Goal: Transaction & Acquisition: Book appointment/travel/reservation

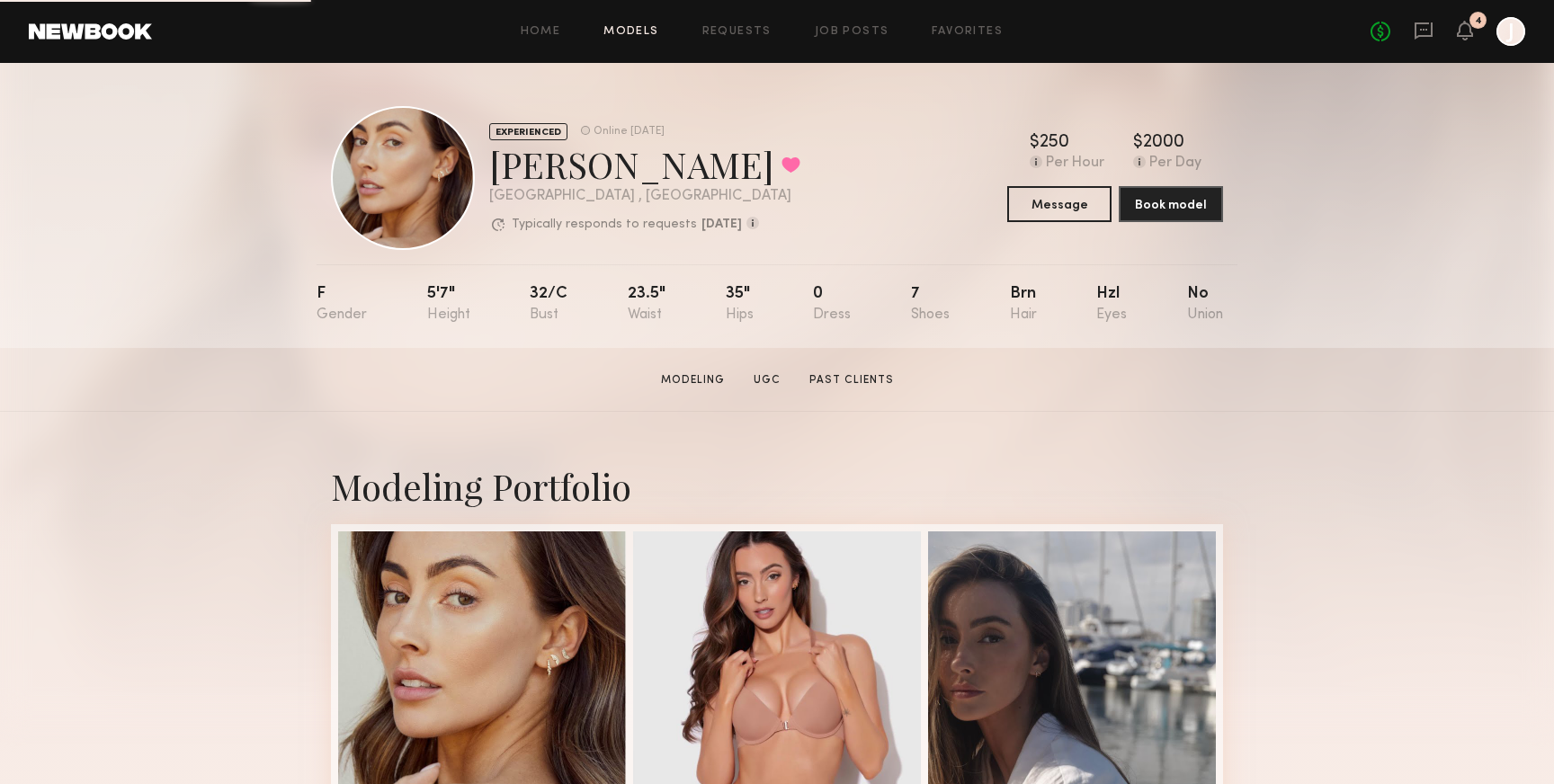
click at [634, 28] on link "Models" at bounding box center [630, 31] width 54 height 12
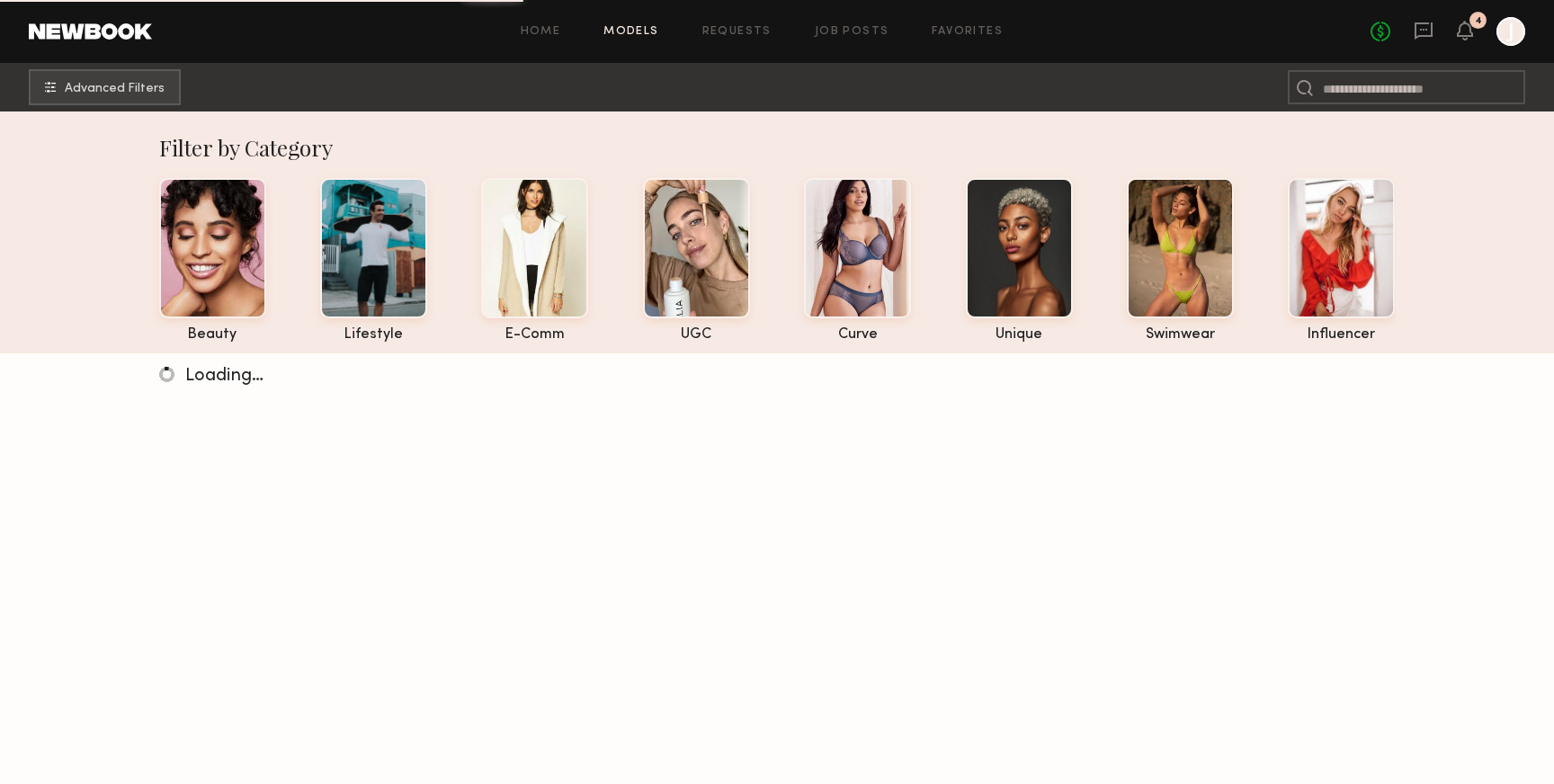
click at [1318, 94] on div at bounding box center [1305, 87] width 33 height 34
click at [1341, 83] on input at bounding box center [1406, 87] width 237 height 34
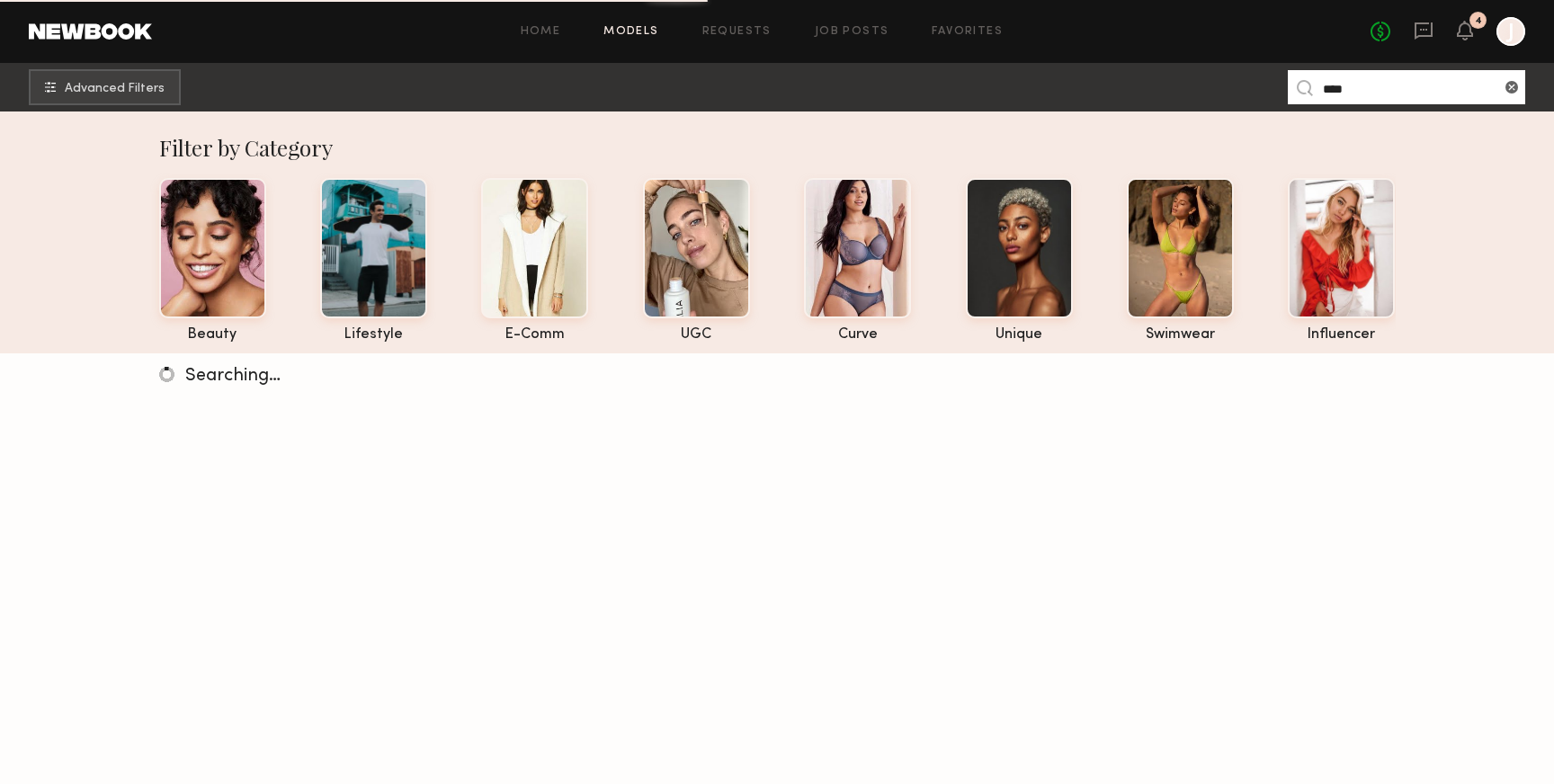
type input "****"
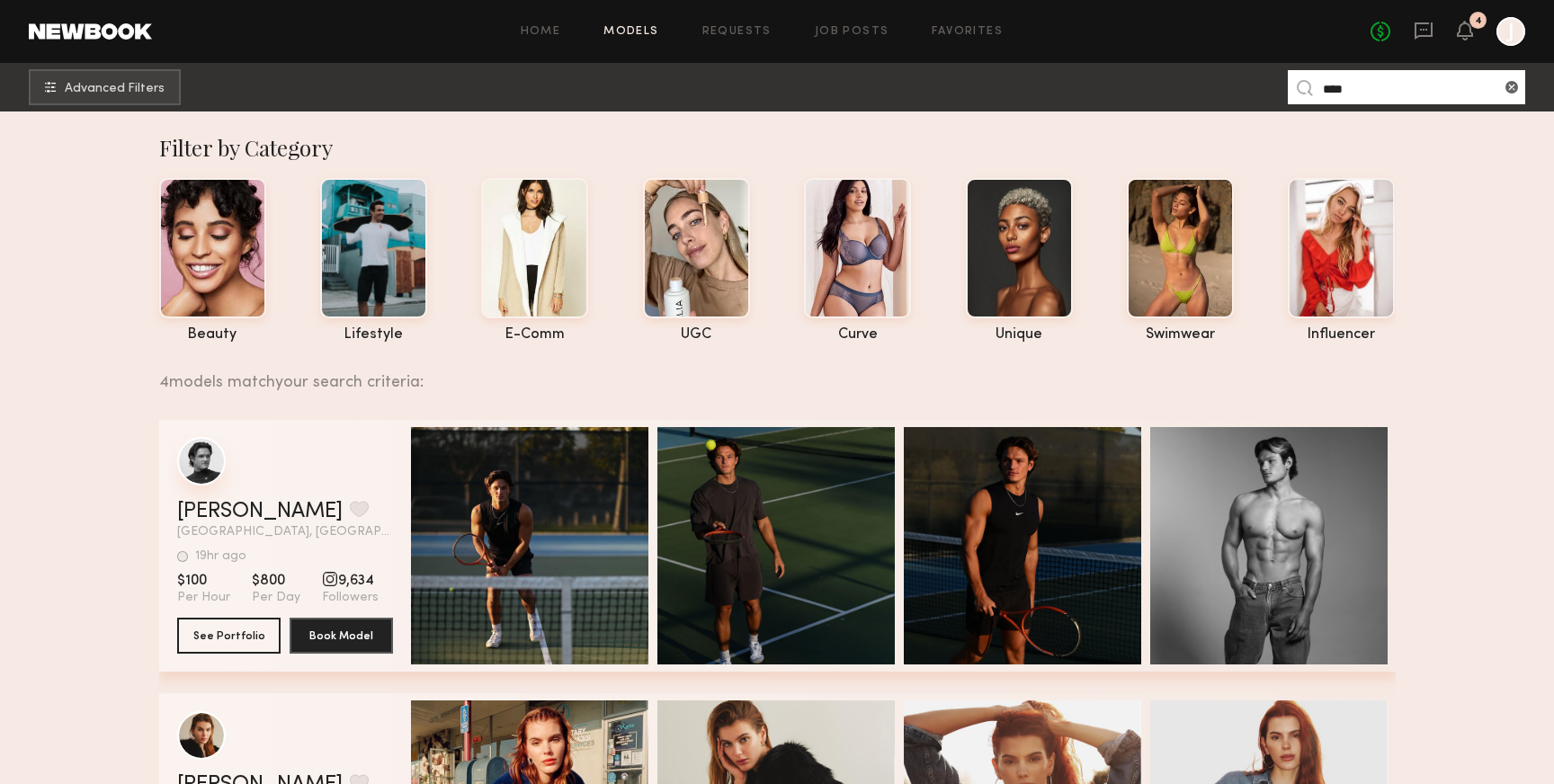
click at [194, 454] on div "grid" at bounding box center [201, 461] width 49 height 49
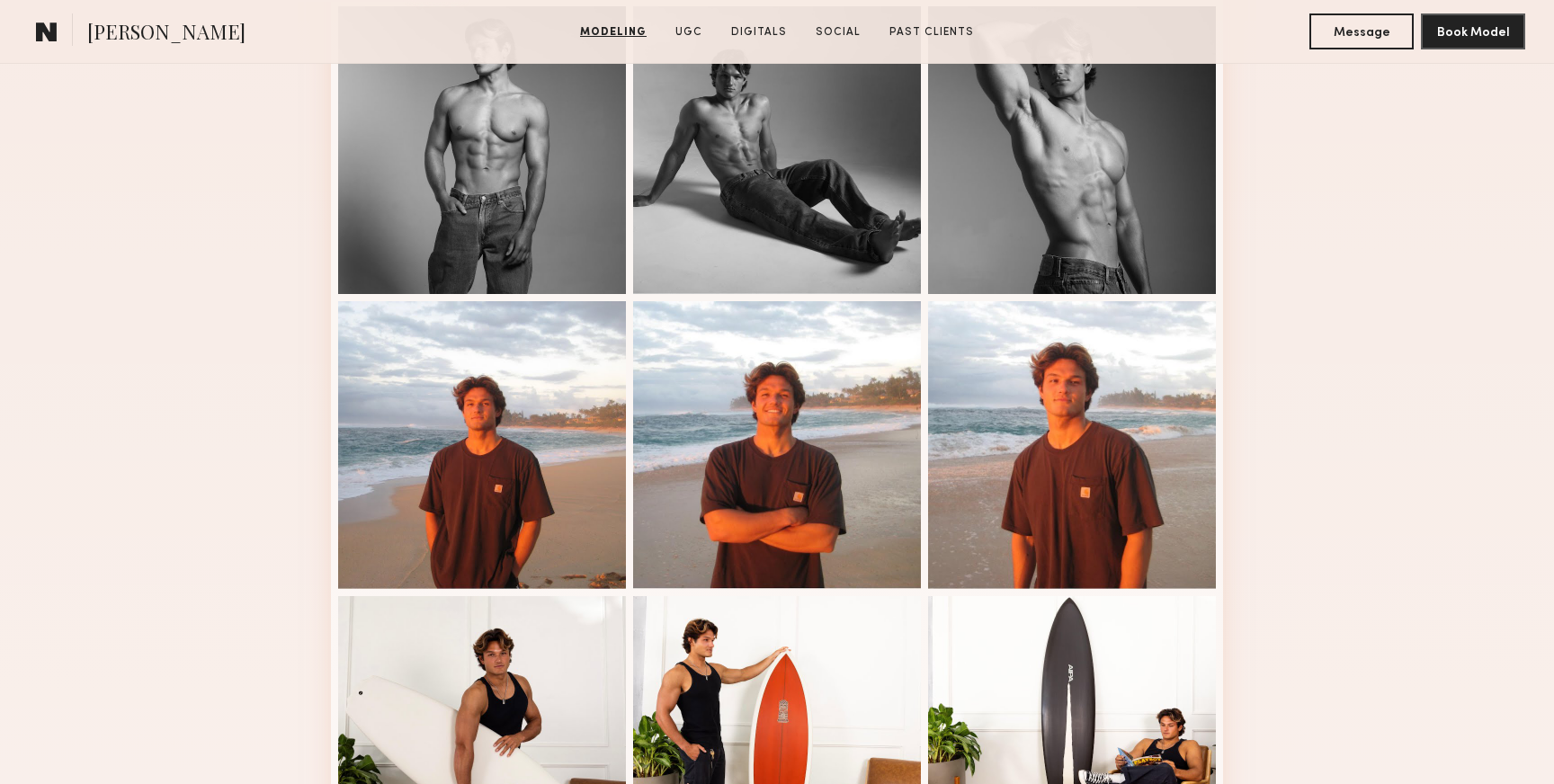
scroll to position [826, 0]
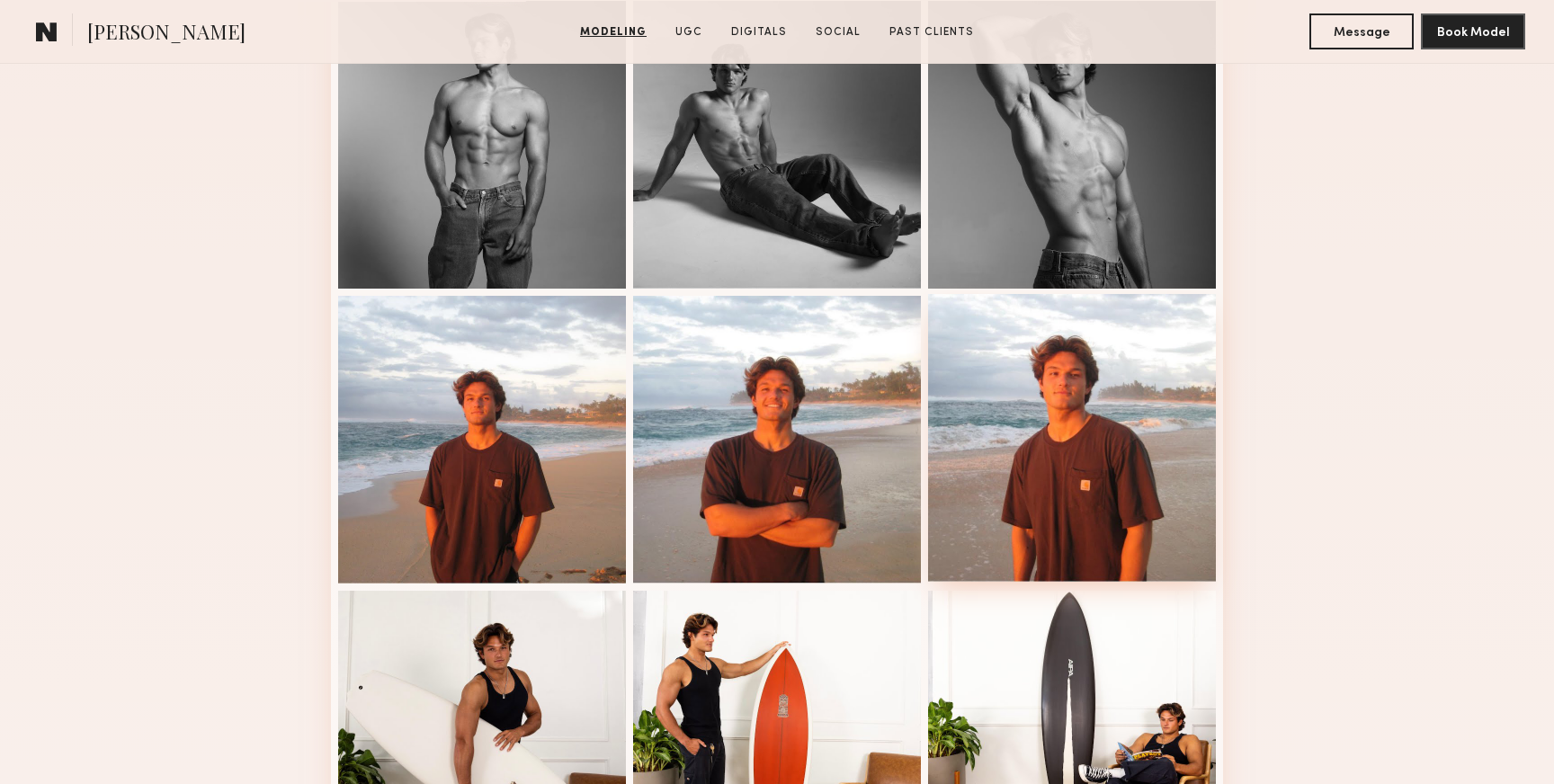
click at [1100, 425] on div at bounding box center [1072, 438] width 288 height 288
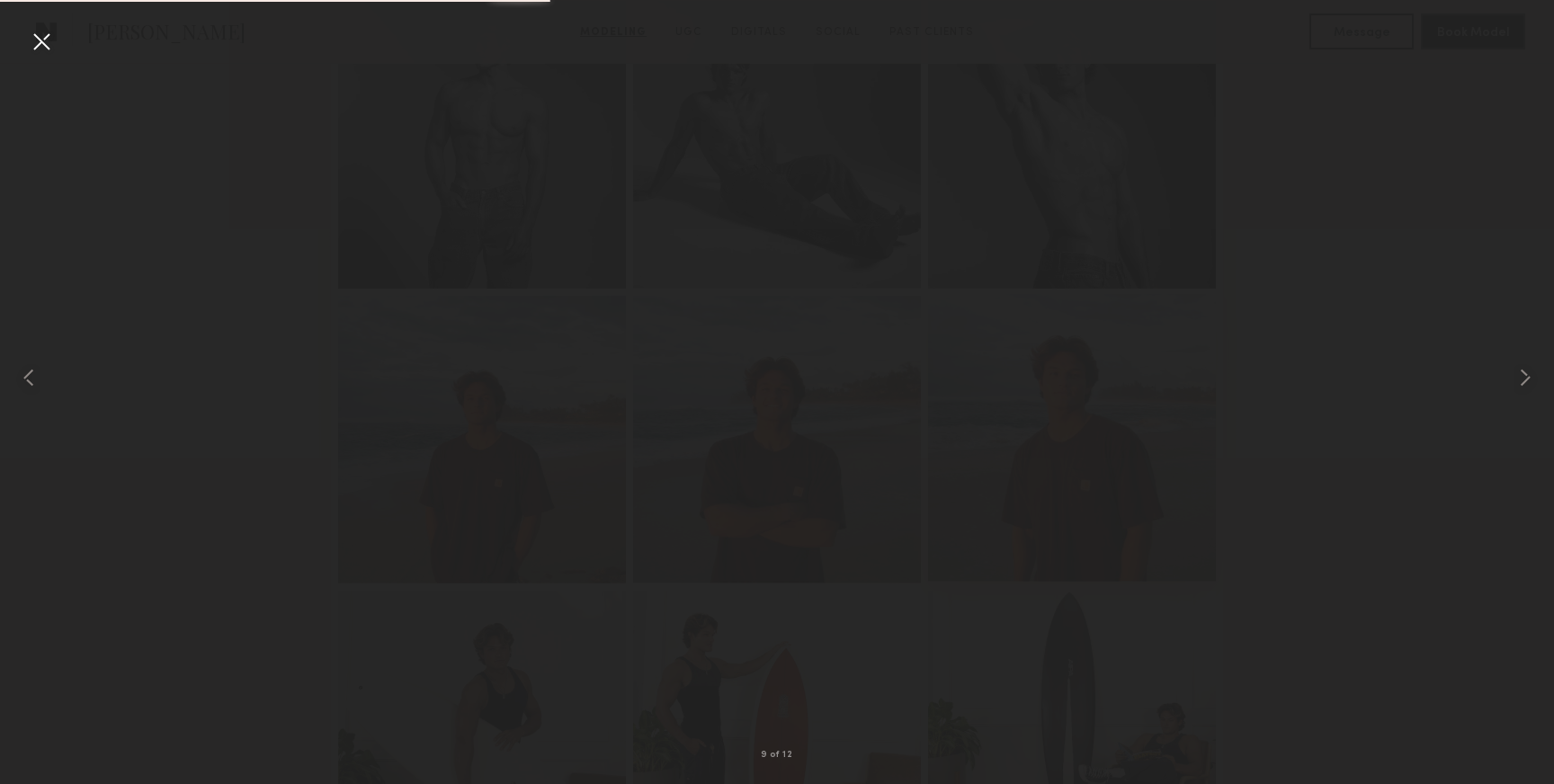
click at [1100, 425] on div at bounding box center [1072, 438] width 288 height 288
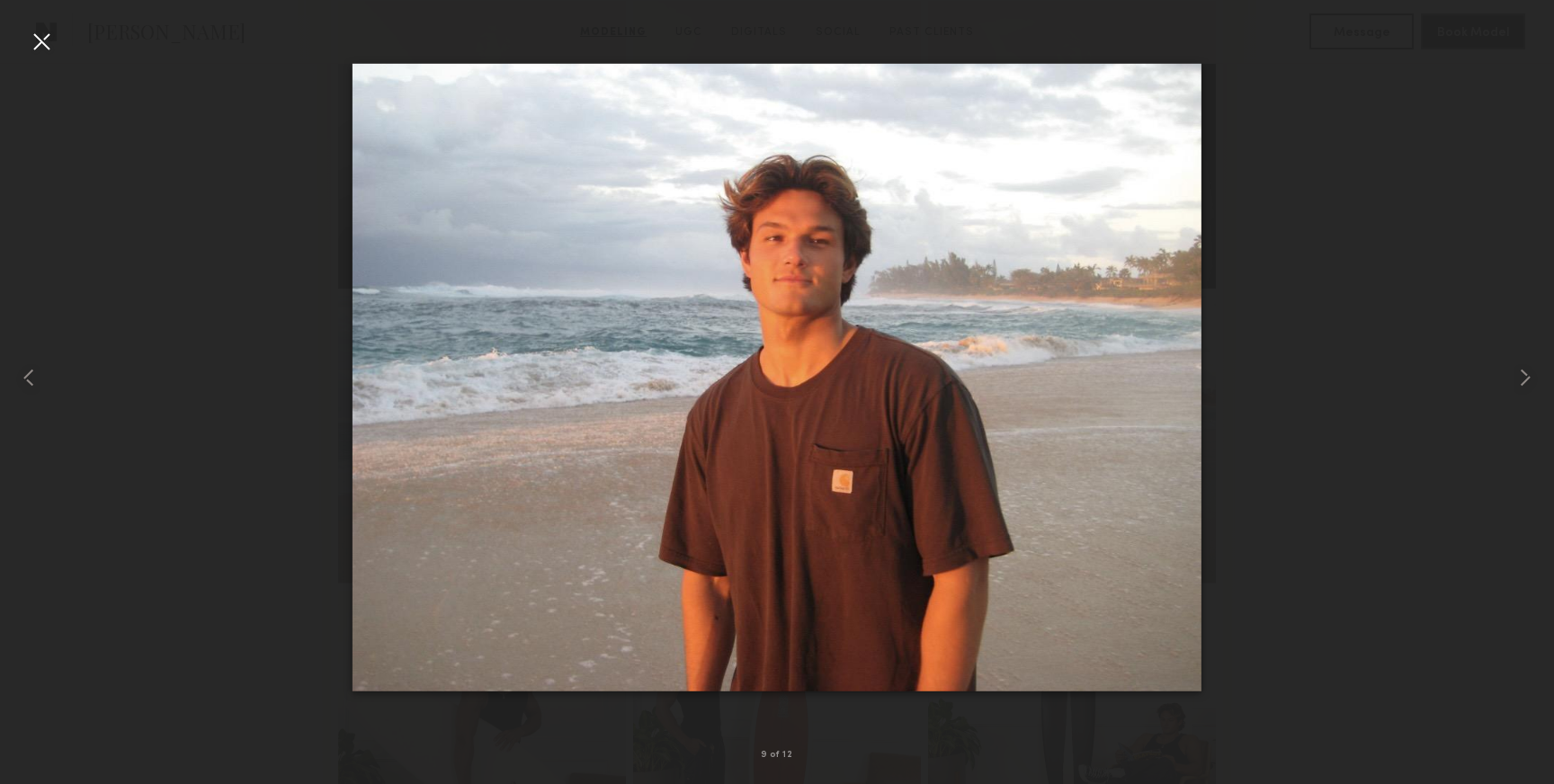
click at [41, 53] on div at bounding box center [41, 41] width 29 height 29
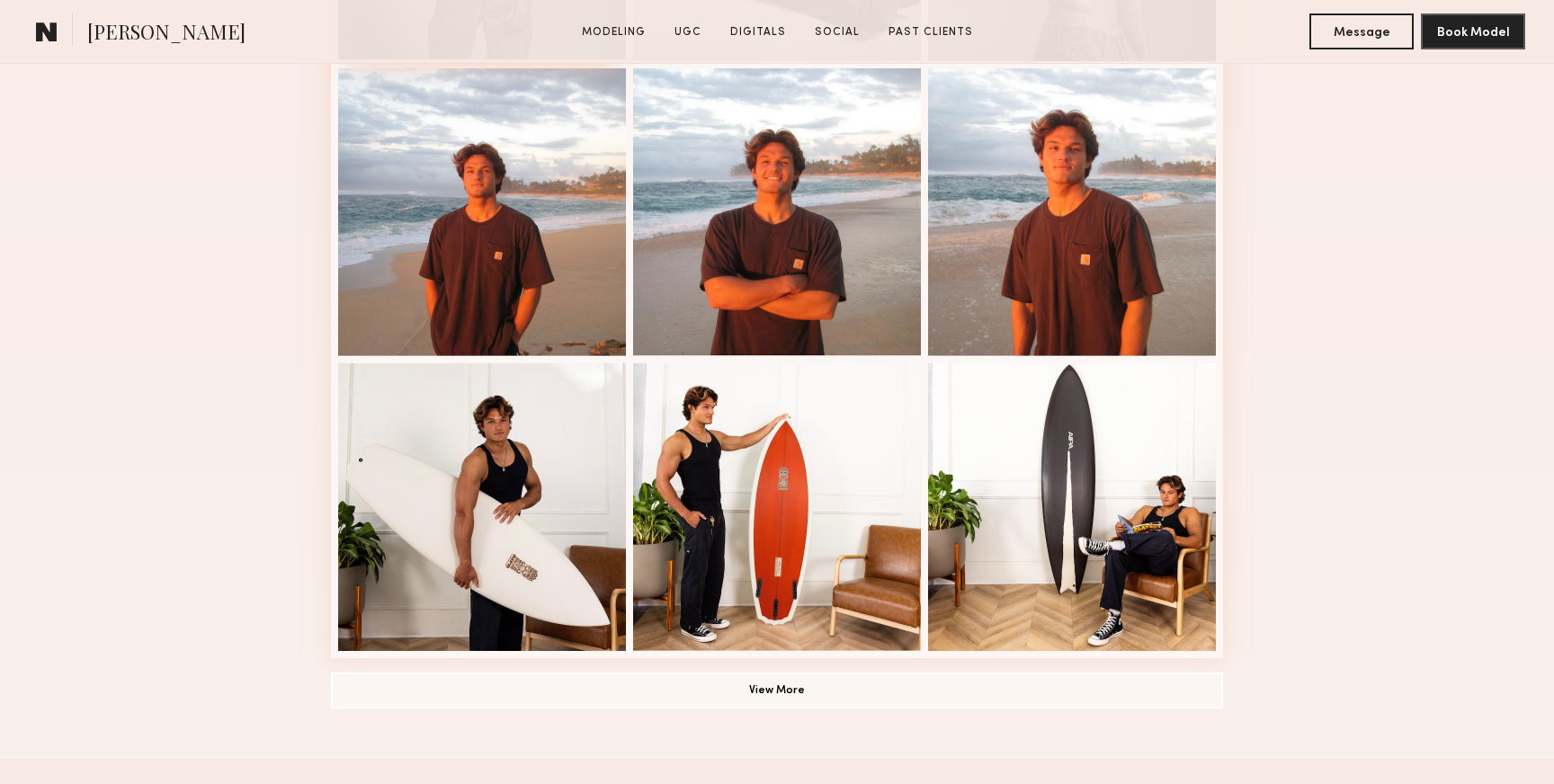
scroll to position [1070, 0]
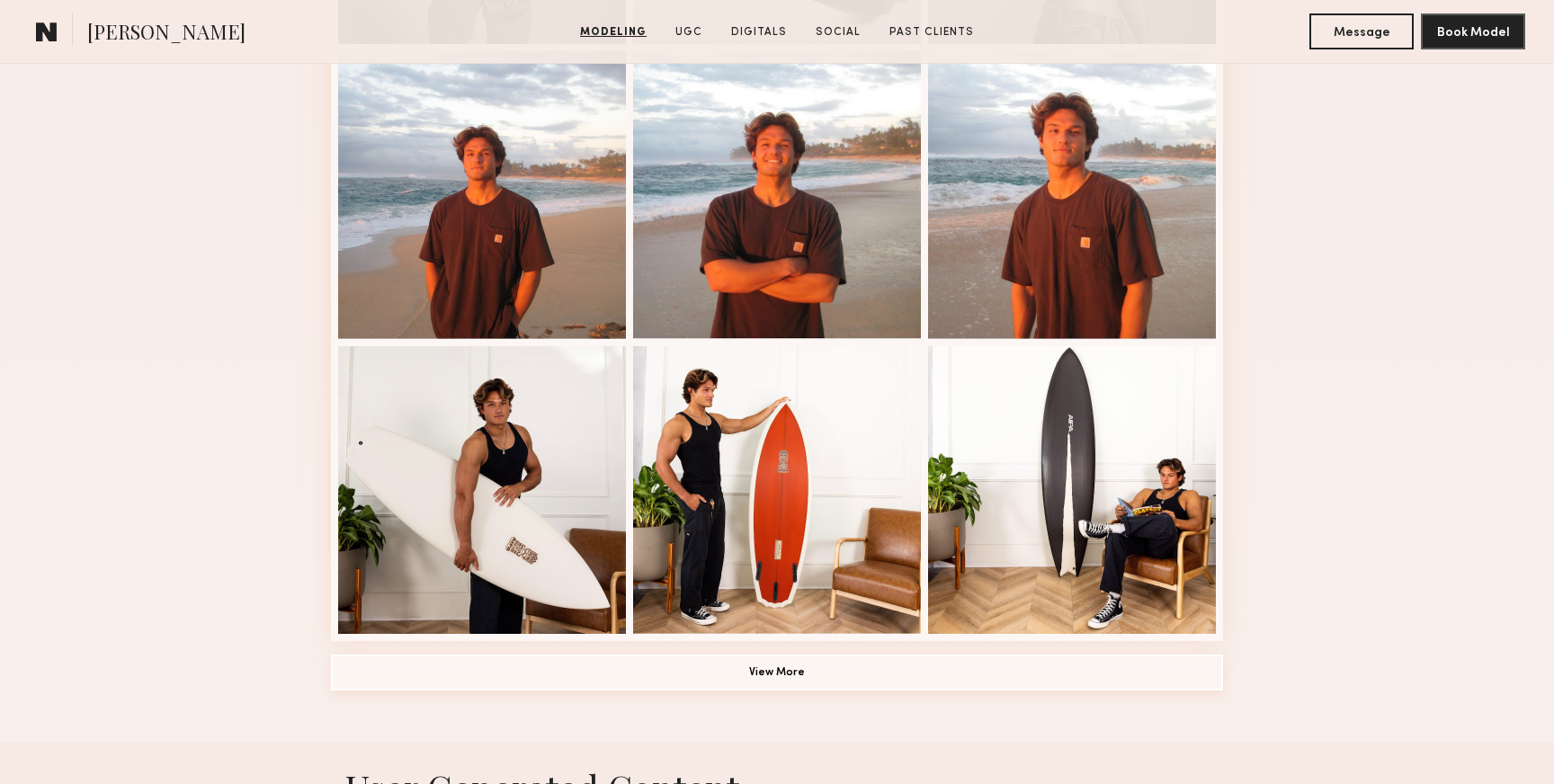
click at [663, 674] on button "View More" at bounding box center [777, 672] width 892 height 36
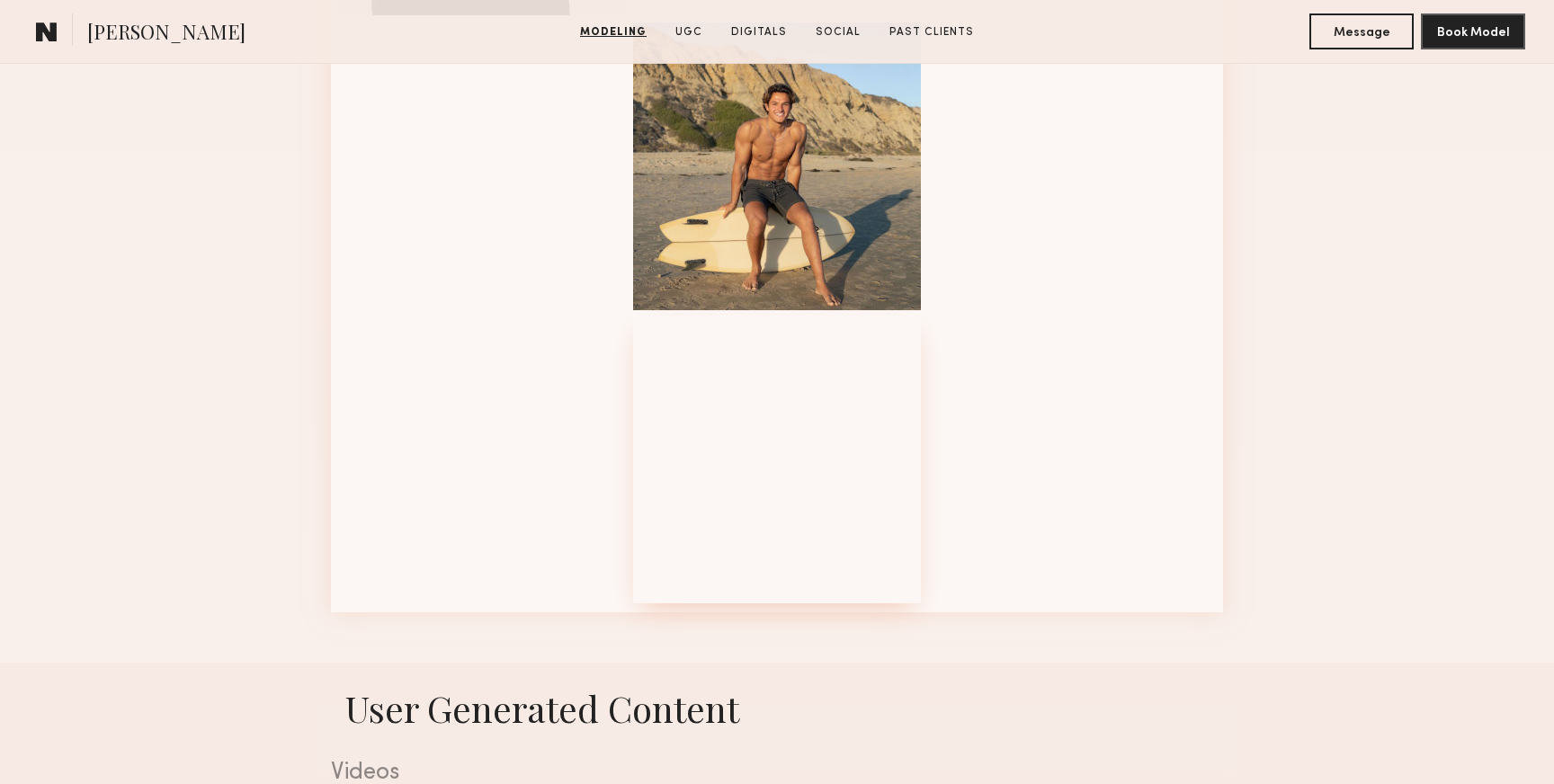
scroll to position [2284, 0]
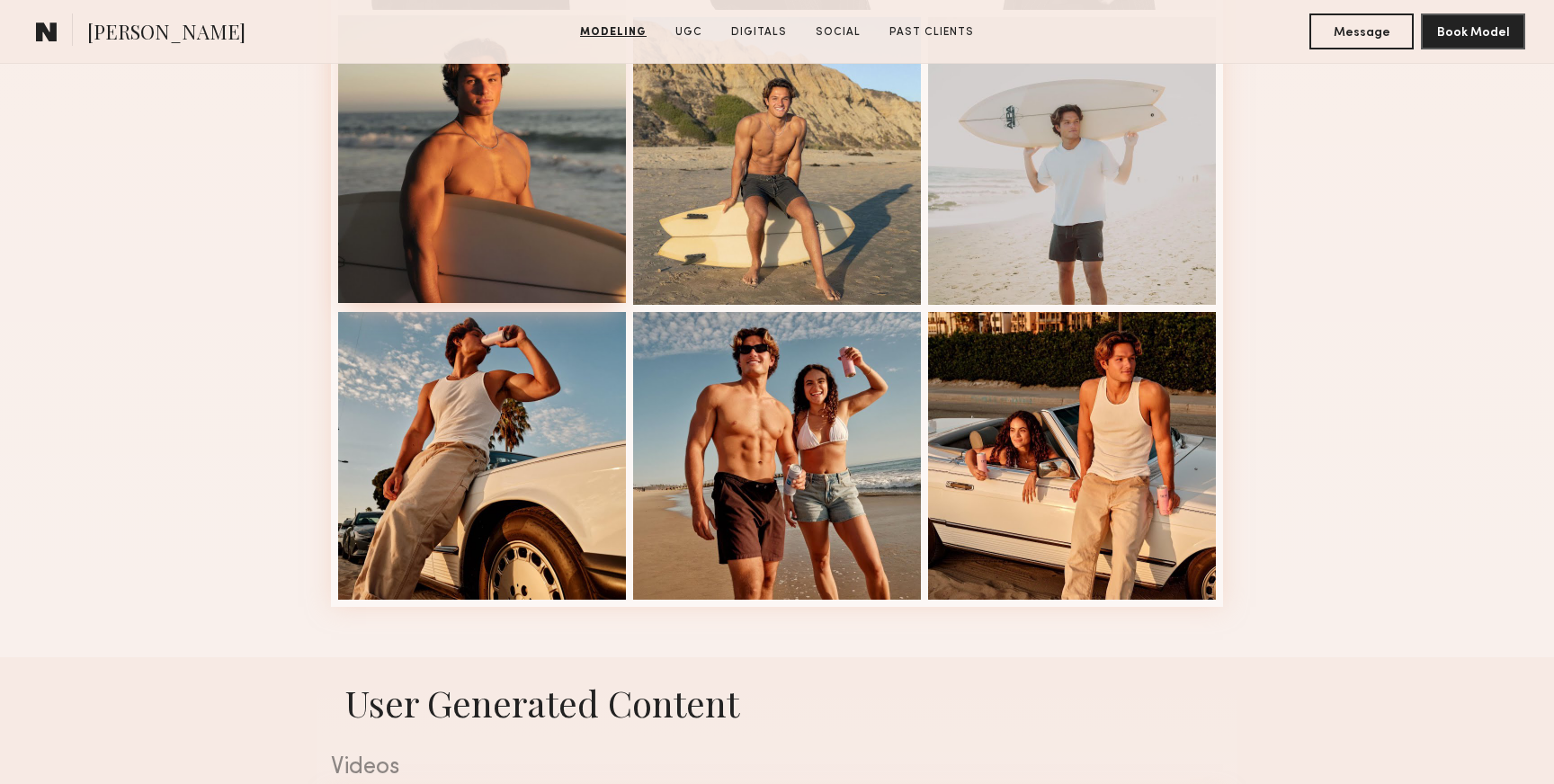
click at [434, 156] on div at bounding box center [482, 160] width 288 height 288
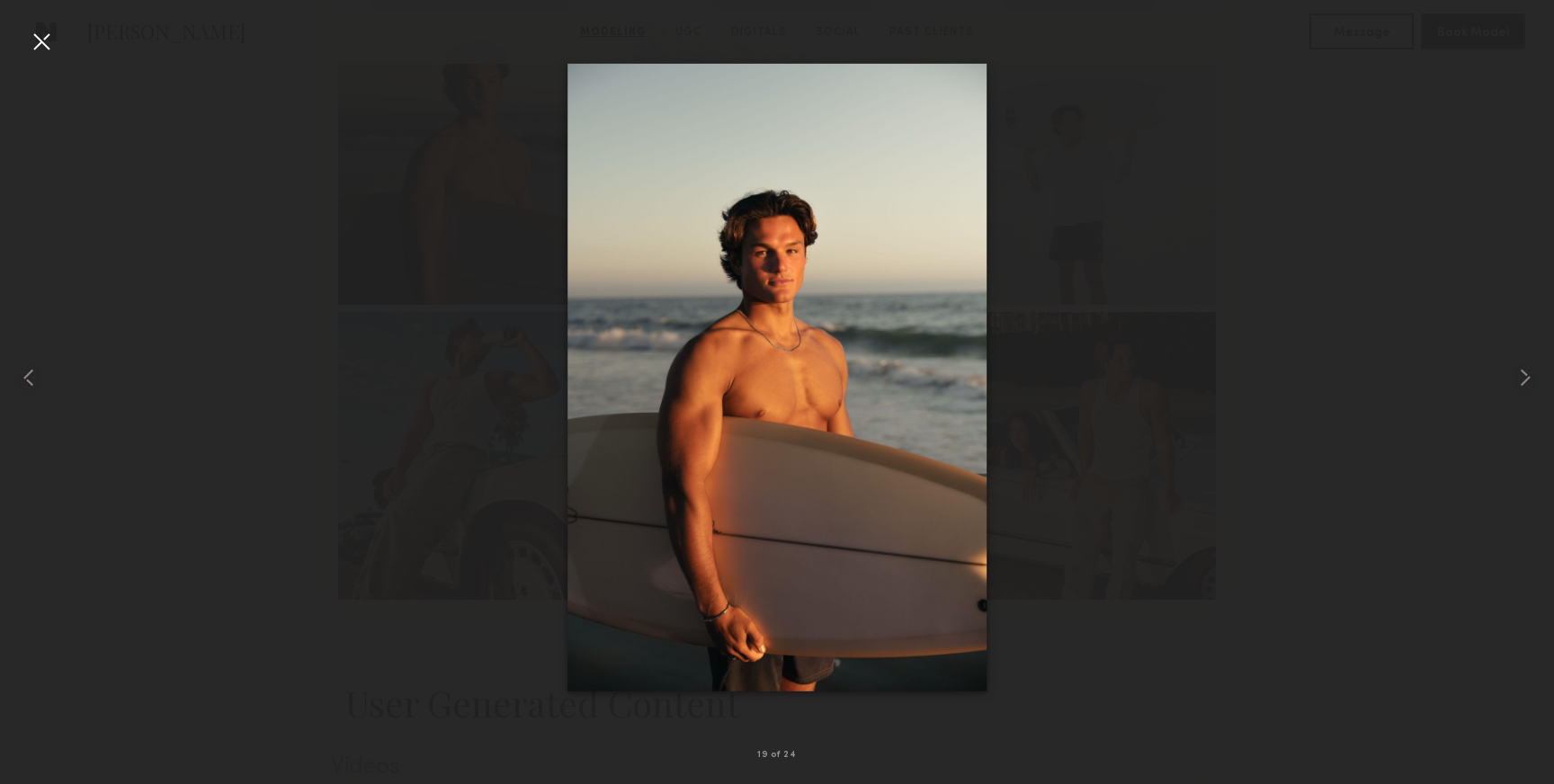
click at [49, 47] on div at bounding box center [41, 41] width 29 height 29
